Goal: Task Accomplishment & Management: Complete application form

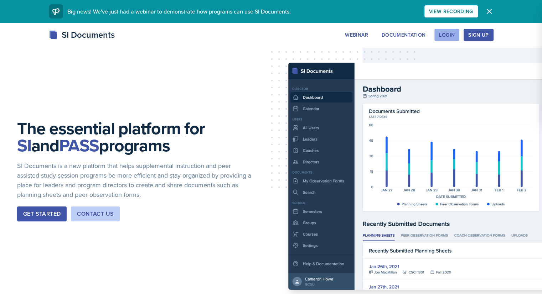
click at [455, 32] on div "Login" at bounding box center [447, 35] width 16 height 6
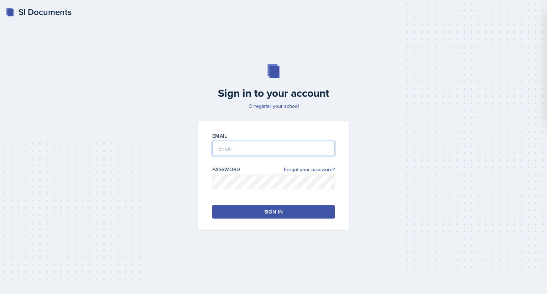
click at [230, 153] on input "email" at bounding box center [273, 148] width 123 height 15
type input "[EMAIL_ADDRESS][DOMAIN_NAME]"
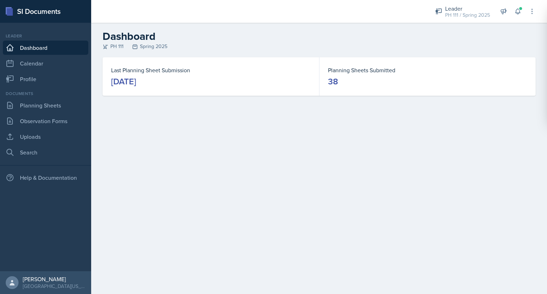
drag, startPoint x: 253, startPoint y: 174, endPoint x: 248, endPoint y: 98, distance: 76.1
click at [248, 98] on main "Dashboard PH 111 Spring 2025 Last Planning Sheet Submission [DATE] Planning She…" at bounding box center [319, 158] width 456 height 271
click at [457, 19] on div "Leader PH 111 / Spring 2025" at bounding box center [462, 11] width 63 height 19
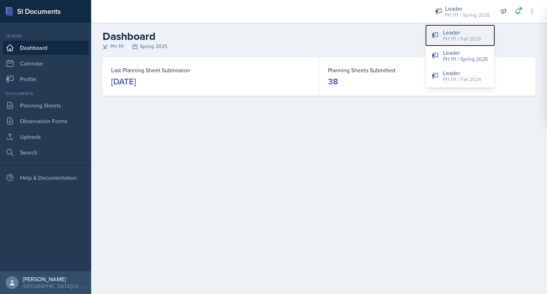
click at [453, 42] on div "PH 111 / Fall 2025" at bounding box center [462, 38] width 38 height 7
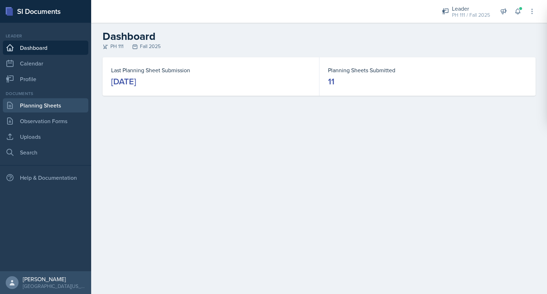
click at [49, 106] on link "Planning Sheets" at bounding box center [46, 105] width 86 height 14
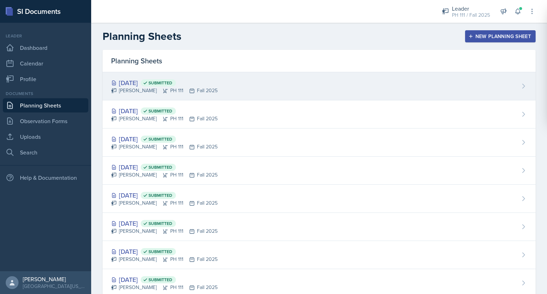
click at [151, 78] on div "[DATE] Submitted" at bounding box center [164, 83] width 107 height 10
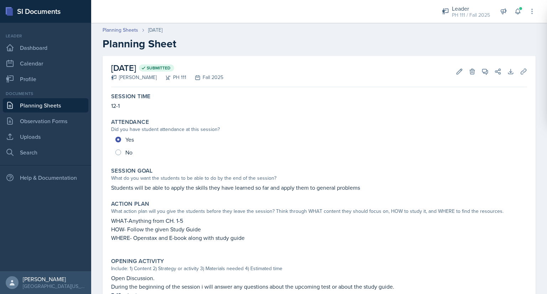
click at [113, 188] on p "Students will be able to apply the skills they have learned so far and apply th…" at bounding box center [319, 187] width 416 height 9
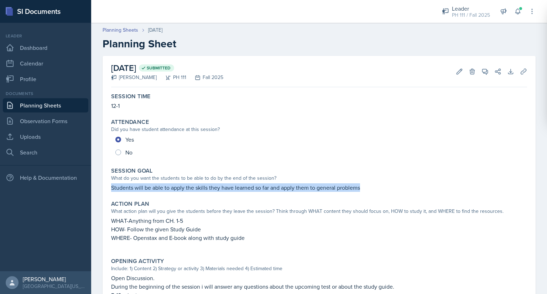
drag, startPoint x: 113, startPoint y: 188, endPoint x: 363, endPoint y: 191, distance: 250.5
click at [363, 191] on p "Students will be able to apply the skills they have learned so far and apply th…" at bounding box center [319, 187] width 416 height 9
copy p "Students will be able to apply the skills they have learned so far and apply th…"
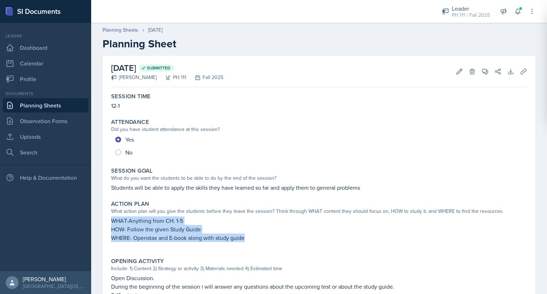
drag, startPoint x: 112, startPoint y: 221, endPoint x: 255, endPoint y: 244, distance: 145.5
click at [255, 244] on div "WHAT-Anything from CH. 1-5 HOW- Follow the given Study Guide WHERE- Openstax an…" at bounding box center [319, 233] width 416 height 33
copy div "WHAT-Anything from CH. 1-5 HOW- Follow the given Study Guide WHERE- Openstax an…"
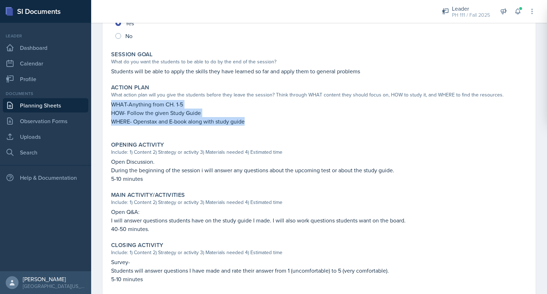
scroll to position [117, 0]
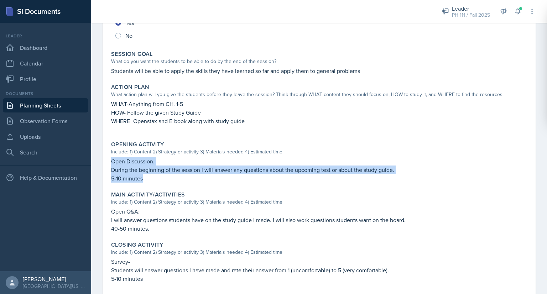
drag, startPoint x: 112, startPoint y: 159, endPoint x: 157, endPoint y: 177, distance: 49.3
click at [157, 177] on div "Open Discussion. During the beginning of the session i will answer any question…" at bounding box center [319, 170] width 416 height 26
copy div "Open Discussion. During the beginning of the session i will answer any question…"
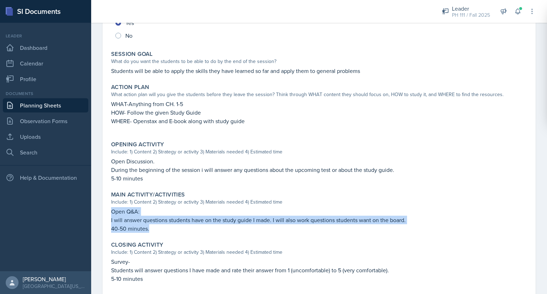
drag, startPoint x: 112, startPoint y: 211, endPoint x: 157, endPoint y: 226, distance: 47.7
click at [157, 226] on div "Open Q&A: I will answer questions students have on the study guide I made. I wi…" at bounding box center [319, 220] width 416 height 26
copy div "Open Q&A: I will answer questions students have on the study guide I made. I wi…"
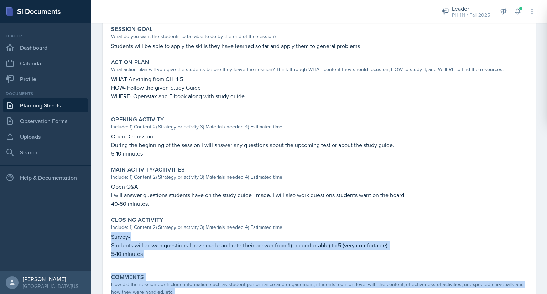
drag, startPoint x: 112, startPoint y: 261, endPoint x: 156, endPoint y: 300, distance: 59.1
click at [156, 281] on html "SI Documents Leader Dashboard Calendar Profile Documents Planning Sheets Observ…" at bounding box center [273, 147] width 547 height 294
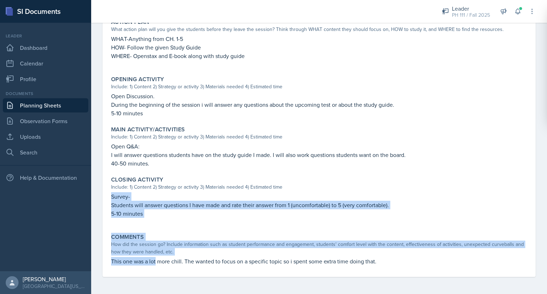
click at [141, 220] on p at bounding box center [319, 221] width 416 height 7
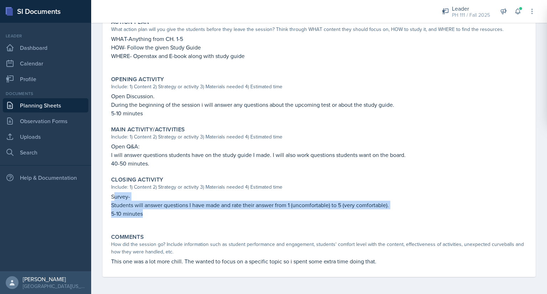
drag, startPoint x: 144, startPoint y: 216, endPoint x: 113, endPoint y: 198, distance: 35.7
click at [113, 198] on div "Survey- Students will answer questions I have made and rate their answer from 1…" at bounding box center [319, 208] width 416 height 33
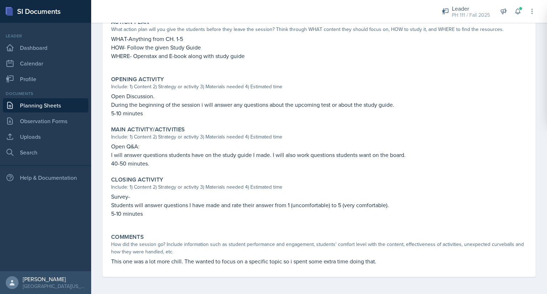
click at [111, 196] on p "Survey-" at bounding box center [319, 196] width 416 height 9
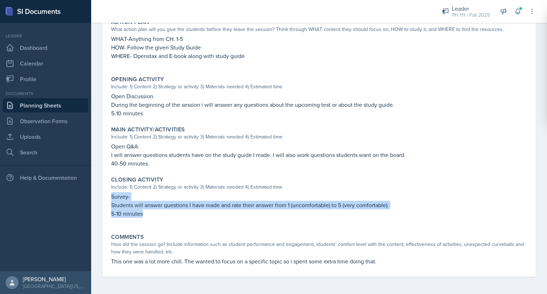
drag, startPoint x: 111, startPoint y: 196, endPoint x: 155, endPoint y: 216, distance: 48.2
click at [155, 216] on div "Survey- Students will answer questions I have made and rate their answer from 1…" at bounding box center [319, 208] width 416 height 33
copy div "Survey- Students will answer questions I have made and rate their answer from 1…"
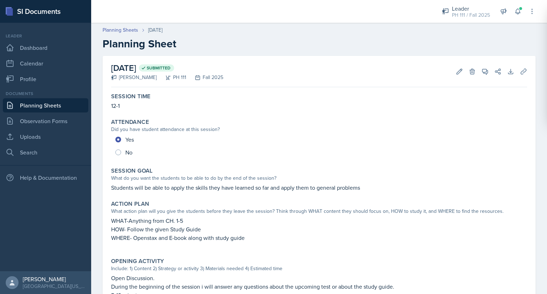
click at [29, 103] on link "Planning Sheets" at bounding box center [46, 105] width 86 height 14
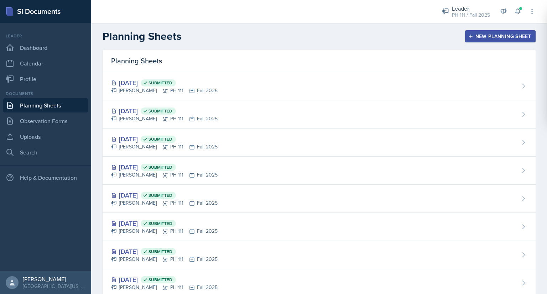
click at [481, 35] on div "New Planning Sheet" at bounding box center [500, 36] width 61 height 6
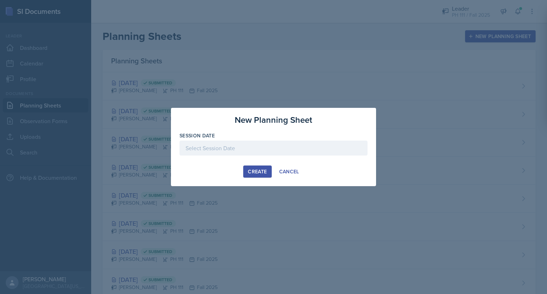
click at [219, 150] on div at bounding box center [274, 148] width 188 height 15
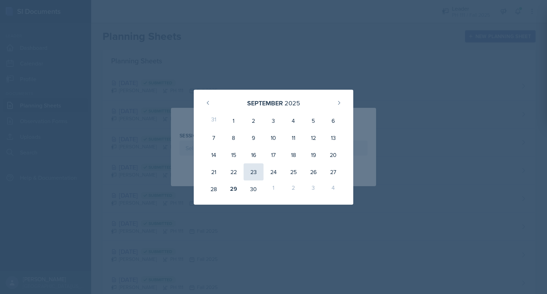
click at [255, 176] on div "23" at bounding box center [254, 172] width 20 height 17
type input "September 23rd, 2025"
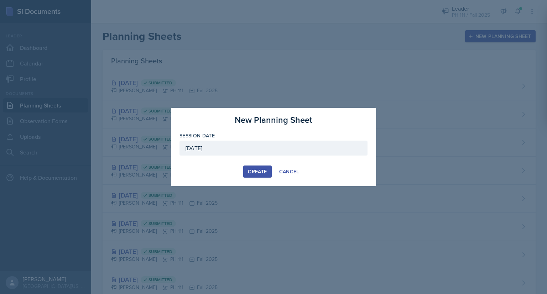
click at [249, 171] on div "Create" at bounding box center [257, 172] width 19 height 6
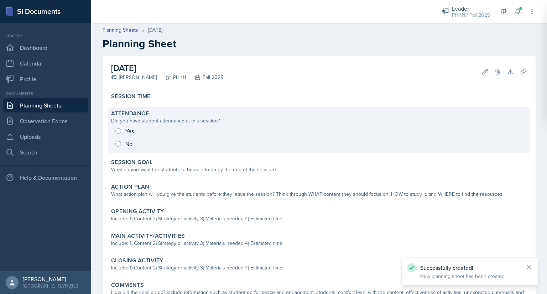
click at [117, 133] on div "Yes No" at bounding box center [319, 138] width 416 height 26
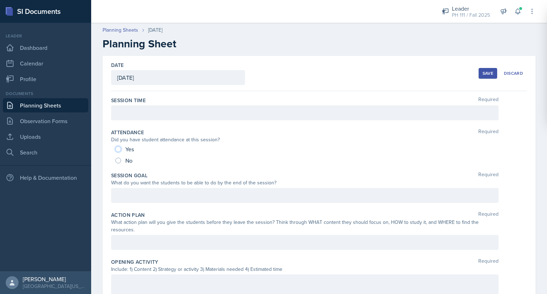
click at [116, 149] on input "Yes" at bounding box center [118, 149] width 6 height 6
radio input "true"
click at [133, 111] on div at bounding box center [305, 112] width 388 height 15
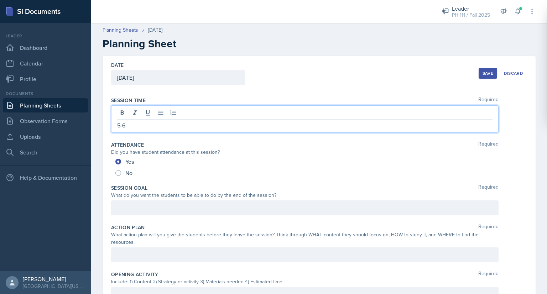
click at [131, 205] on div at bounding box center [305, 208] width 388 height 15
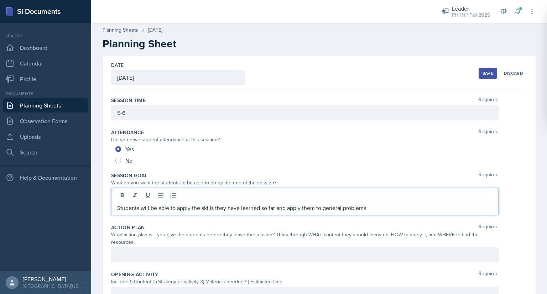
click at [147, 254] on div at bounding box center [305, 255] width 388 height 15
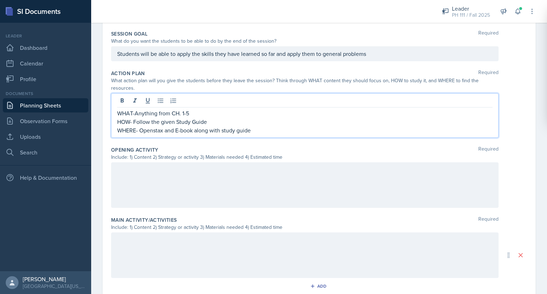
scroll to position [141, 0]
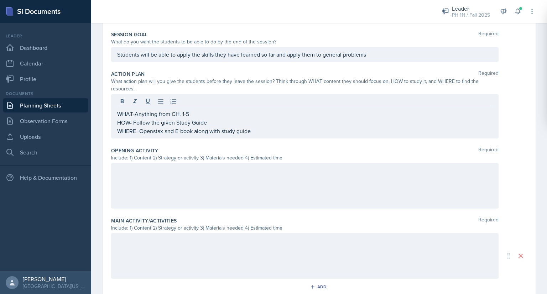
click at [146, 156] on div "Include: 1) Content 2) Strategy or activity 3) Materials needed 4) Estimated ti…" at bounding box center [305, 157] width 388 height 7
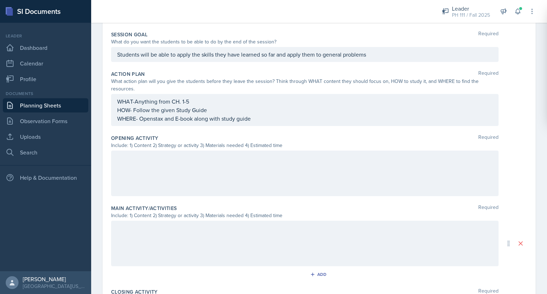
click at [136, 174] on div at bounding box center [305, 174] width 388 height 46
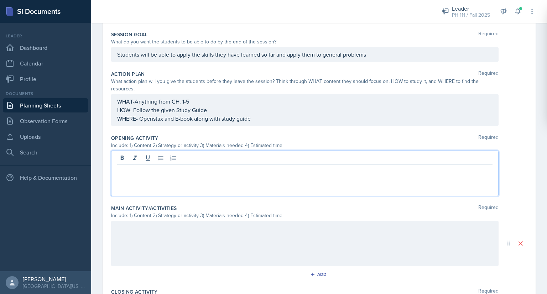
scroll to position [154, 0]
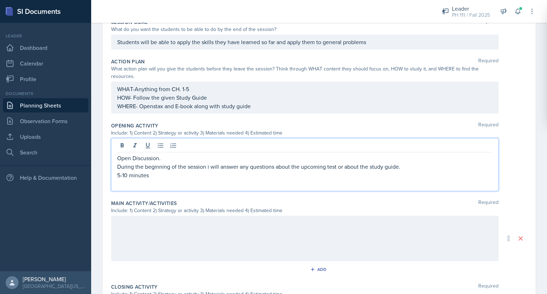
click at [130, 229] on div at bounding box center [305, 239] width 388 height 46
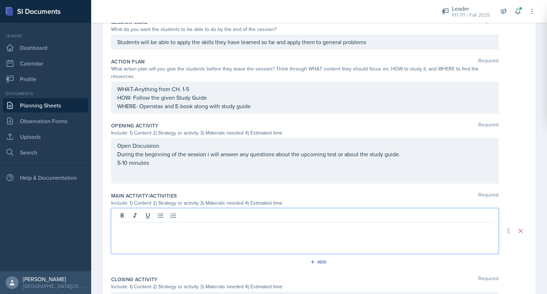
scroll to position [166, 0]
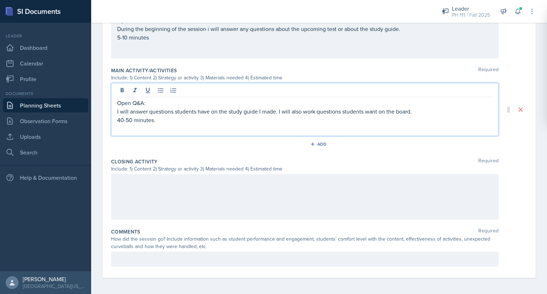
click at [160, 191] on div at bounding box center [305, 197] width 388 height 46
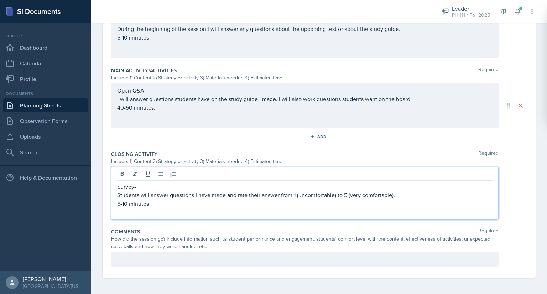
click at [141, 256] on div at bounding box center [305, 259] width 388 height 15
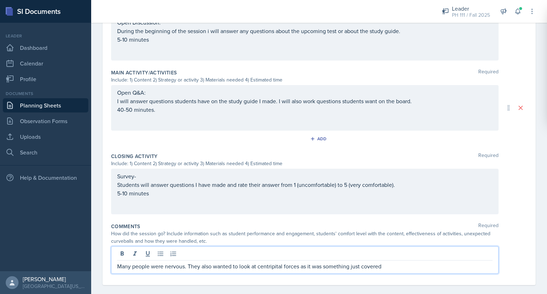
click at [265, 269] on p "Many people were nervous. They also wanted to look at centripital forces as it …" at bounding box center [305, 266] width 376 height 9
click at [271, 264] on p "Many people were nervous. They also wanted to look at centripital forces as it …" at bounding box center [305, 266] width 376 height 9
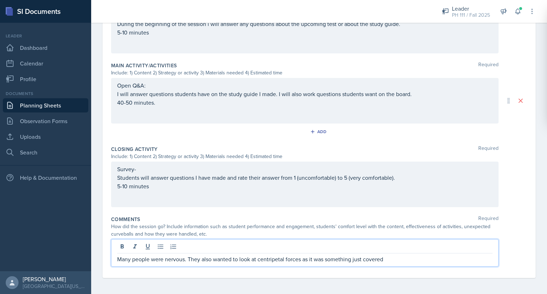
scroll to position [0, 0]
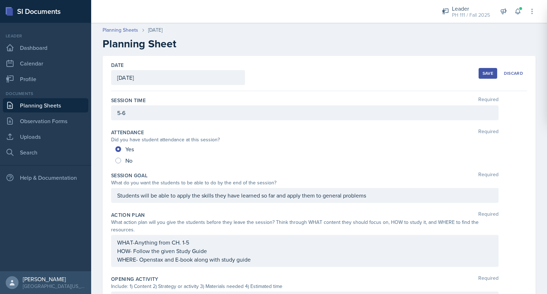
click at [485, 73] on div "Save" at bounding box center [488, 74] width 11 height 6
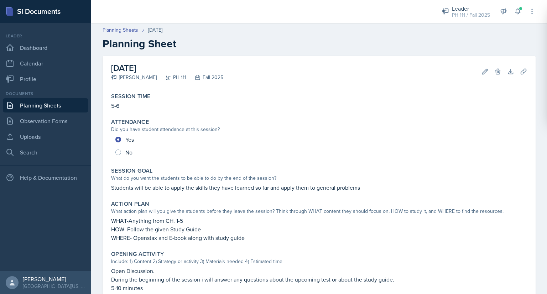
scroll to position [209, 0]
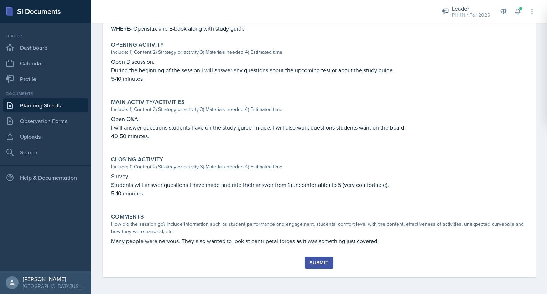
click at [322, 263] on div "Submit" at bounding box center [319, 263] width 19 height 6
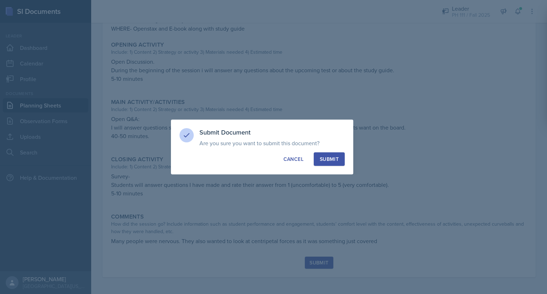
click at [326, 159] on div "Submit" at bounding box center [329, 159] width 19 height 7
radio input "true"
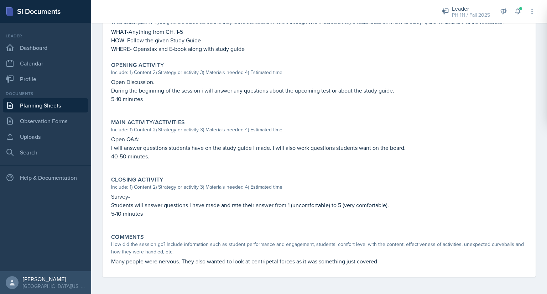
scroll to position [0, 0]
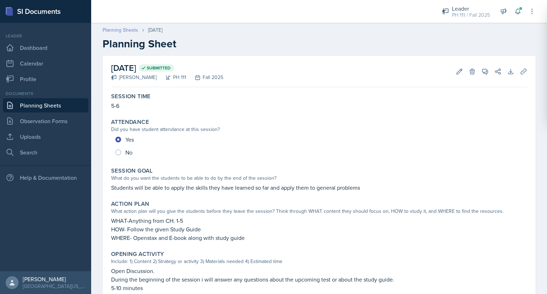
click at [127, 30] on link "Planning Sheets" at bounding box center [121, 29] width 36 height 7
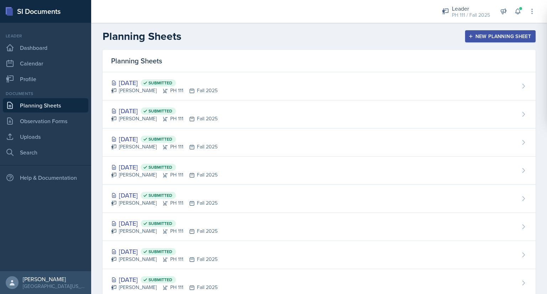
click at [496, 30] on div "Planning Sheets New Planning Sheet" at bounding box center [319, 36] width 456 height 13
click at [495, 31] on button "New Planning Sheet" at bounding box center [500, 36] width 71 height 12
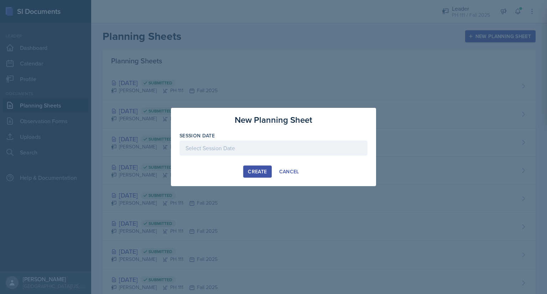
click at [257, 149] on div at bounding box center [274, 148] width 188 height 15
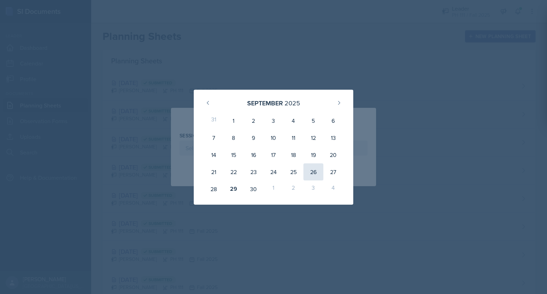
click at [313, 170] on div "26" at bounding box center [314, 172] width 20 height 17
type input "September 26th, 2025"
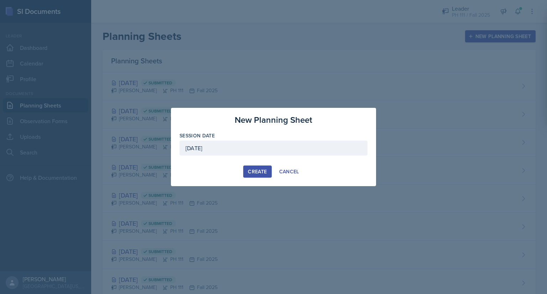
click at [251, 172] on div "Create" at bounding box center [257, 172] width 19 height 6
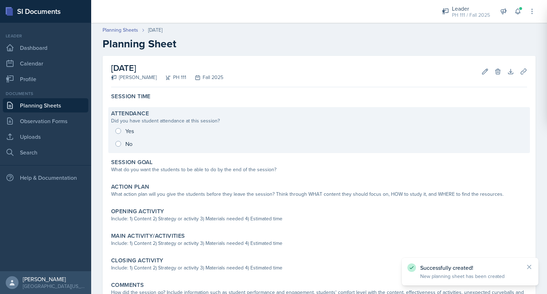
click at [123, 147] on div "Yes No" at bounding box center [319, 138] width 416 height 26
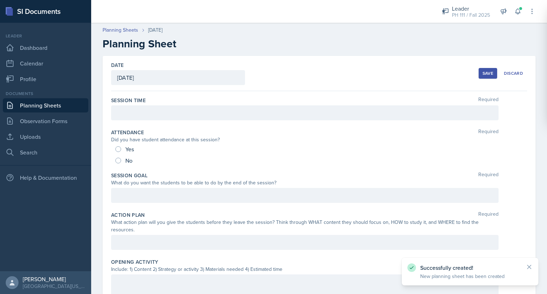
click at [118, 164] on div "No" at bounding box center [124, 160] width 19 height 11
click at [119, 160] on input "No" at bounding box center [118, 161] width 6 height 6
radio input "true"
click at [120, 195] on div at bounding box center [305, 195] width 388 height 15
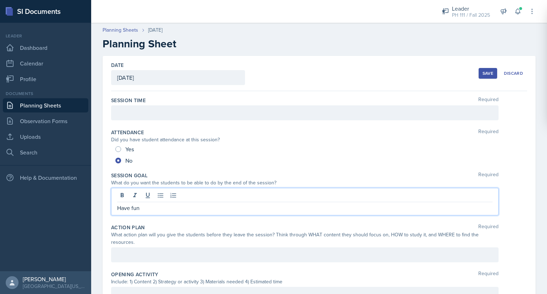
click at [142, 112] on div at bounding box center [305, 112] width 388 height 15
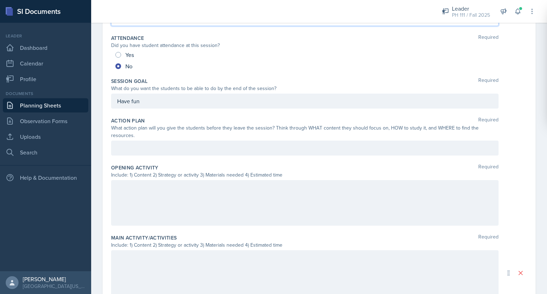
scroll to position [111, 0]
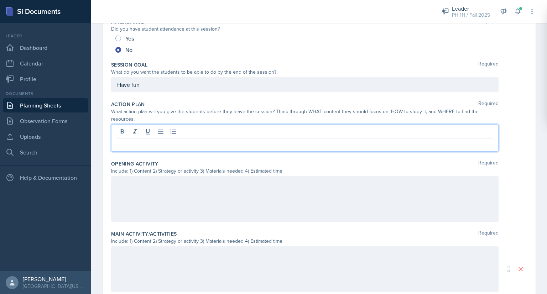
click at [139, 141] on p at bounding box center [305, 144] width 376 height 9
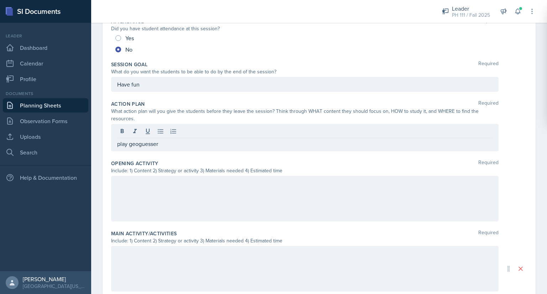
click at [133, 197] on div at bounding box center [305, 199] width 388 height 46
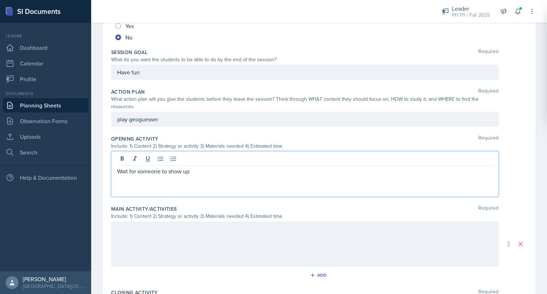
click at [127, 234] on div at bounding box center [305, 245] width 388 height 46
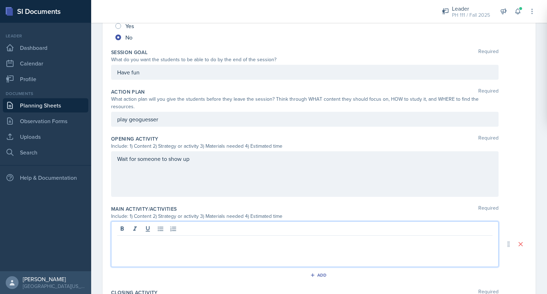
scroll to position [135, 0]
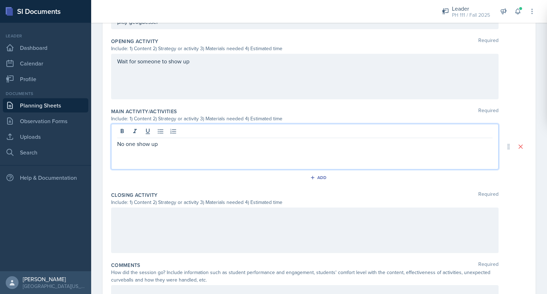
click at [127, 234] on div at bounding box center [305, 231] width 388 height 46
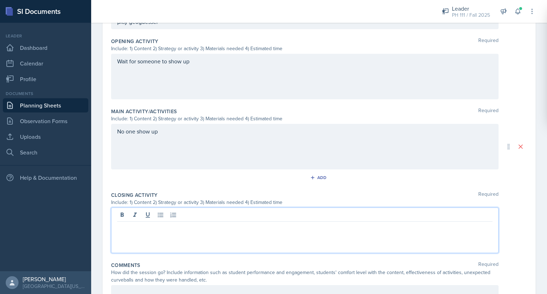
scroll to position [234, 0]
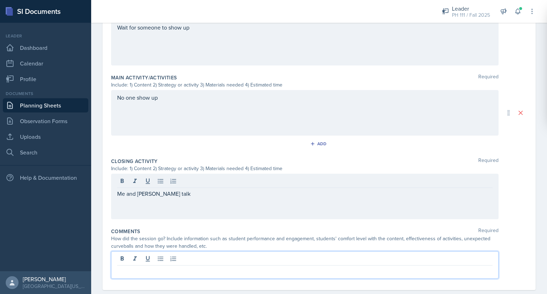
click at [128, 267] on p at bounding box center [305, 271] width 376 height 9
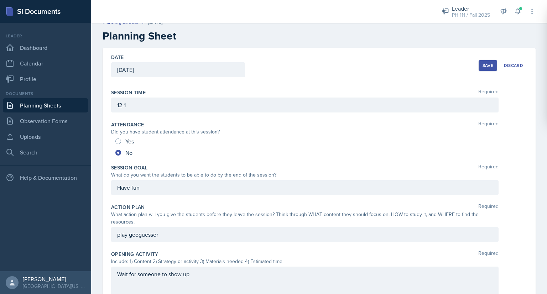
scroll to position [0, 0]
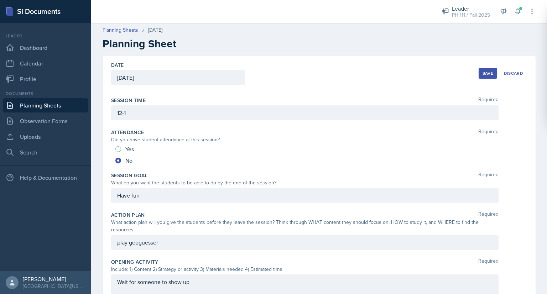
click at [483, 76] on div "Save" at bounding box center [488, 74] width 11 height 6
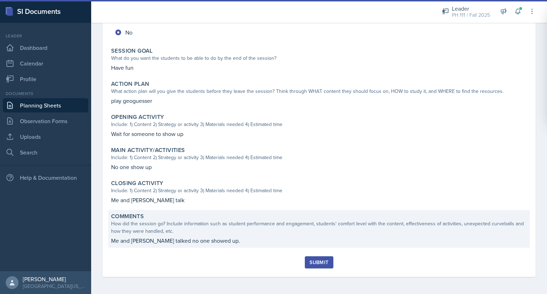
scroll to position [120, 0]
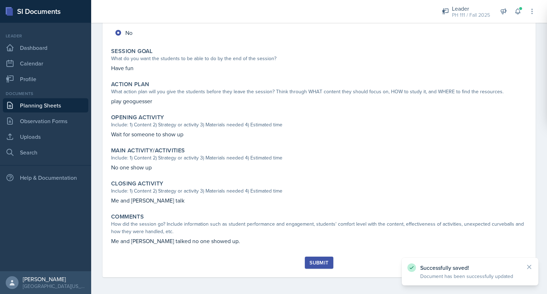
click at [310, 264] on div "Submit" at bounding box center [319, 263] width 19 height 6
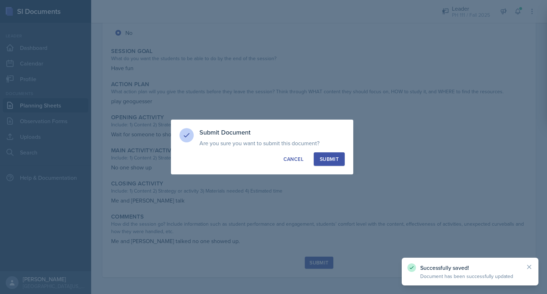
click at [329, 159] on div "Submit" at bounding box center [329, 159] width 19 height 7
radio input "true"
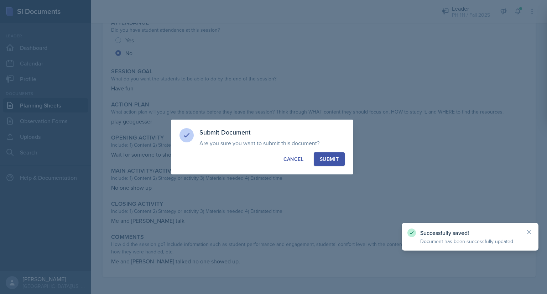
scroll to position [99, 0]
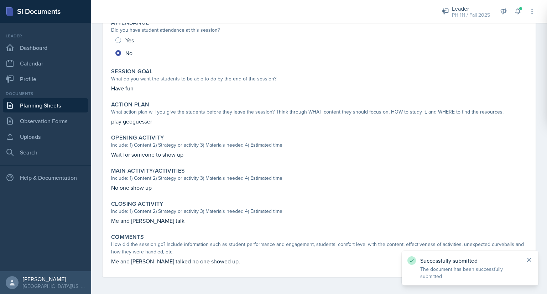
click at [529, 261] on icon at bounding box center [529, 260] width 7 height 7
